Goal: Find specific page/section

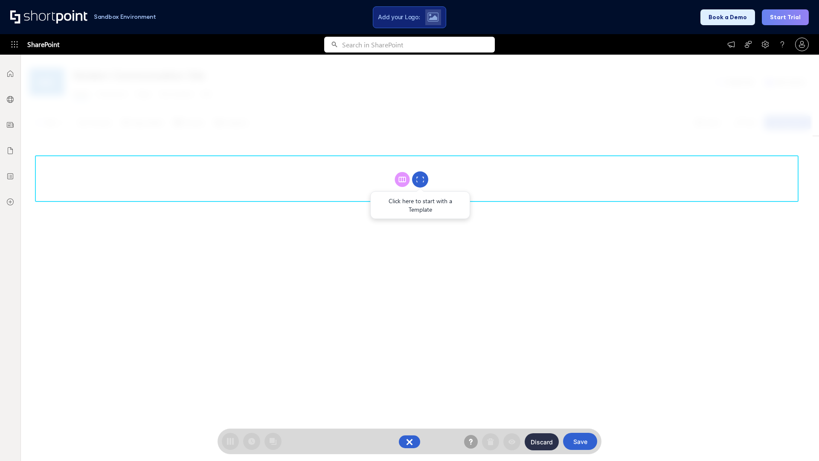
click at [420, 179] on circle at bounding box center [420, 180] width 16 height 16
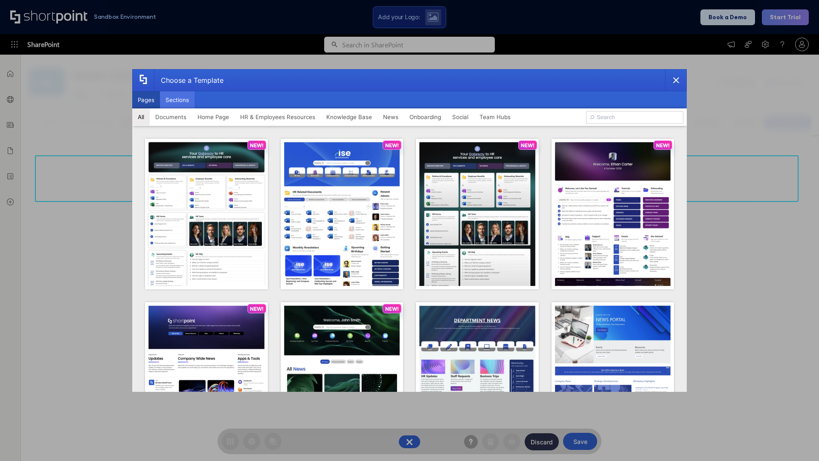
click at [177, 100] on button "Sections" at bounding box center [177, 99] width 35 height 17
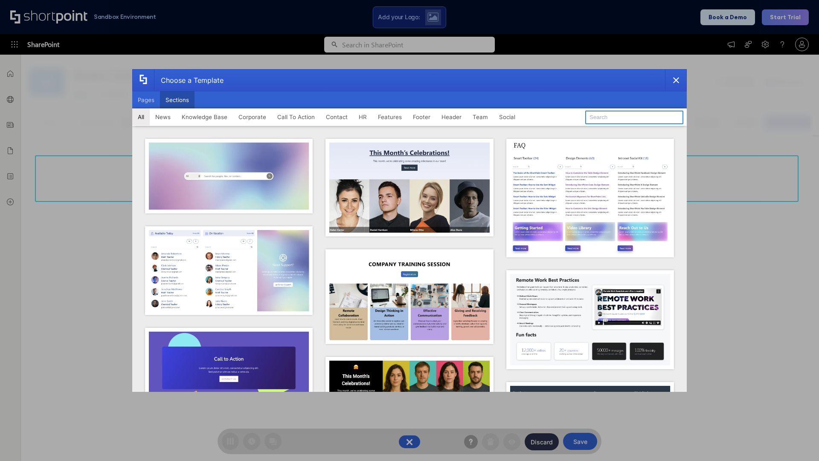
type input "Employees Hub HR"
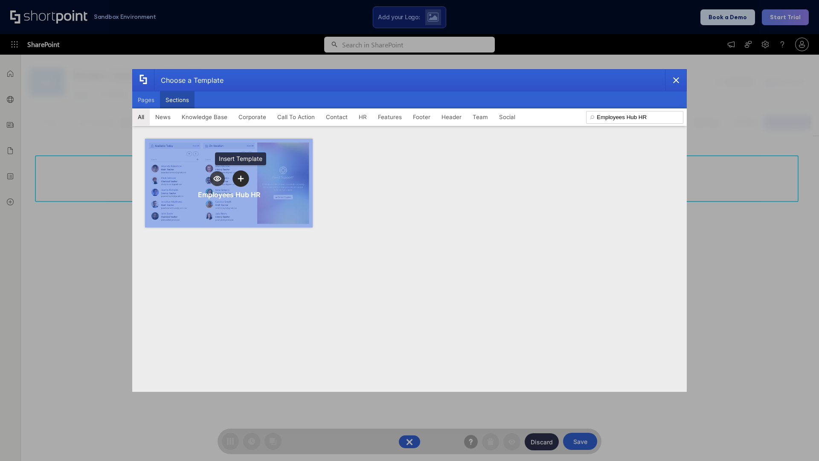
click at [241, 178] on icon "template selector" at bounding box center [241, 179] width 6 height 6
